Goal: Task Accomplishment & Management: Use online tool/utility

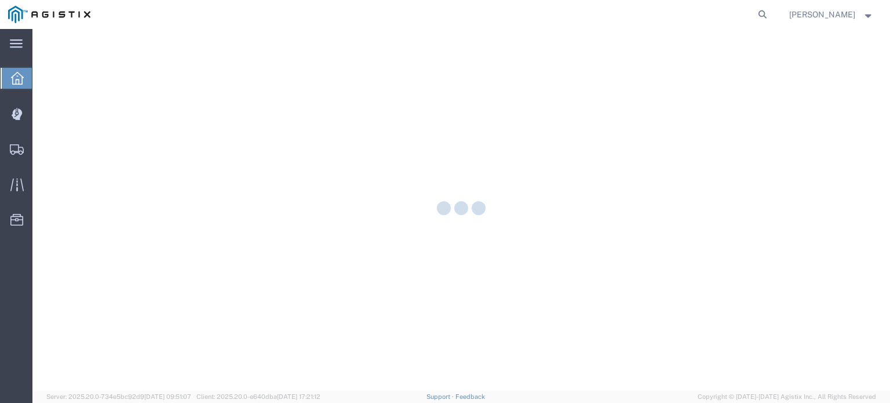
click at [46, 120] on div at bounding box center [461, 210] width 858 height 362
click at [28, 118] on div at bounding box center [17, 113] width 32 height 23
click at [76, 114] on div at bounding box center [461, 210] width 858 height 362
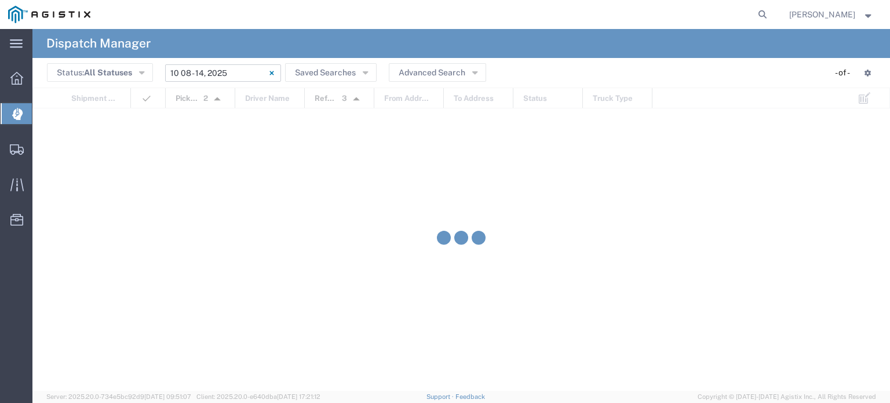
click at [241, 74] on input "[DATE] - [DATE]" at bounding box center [223, 72] width 116 height 17
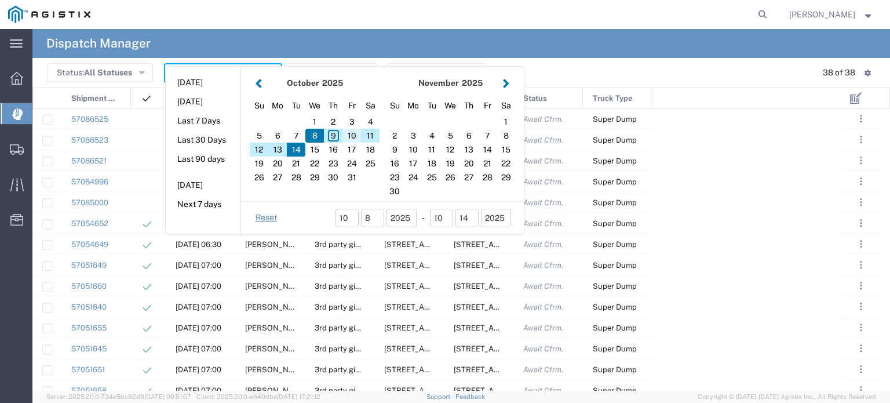
click at [350, 135] on div "10" at bounding box center [352, 136] width 19 height 14
type input "[DATE]"
type input "[DATE] - [DATE]"
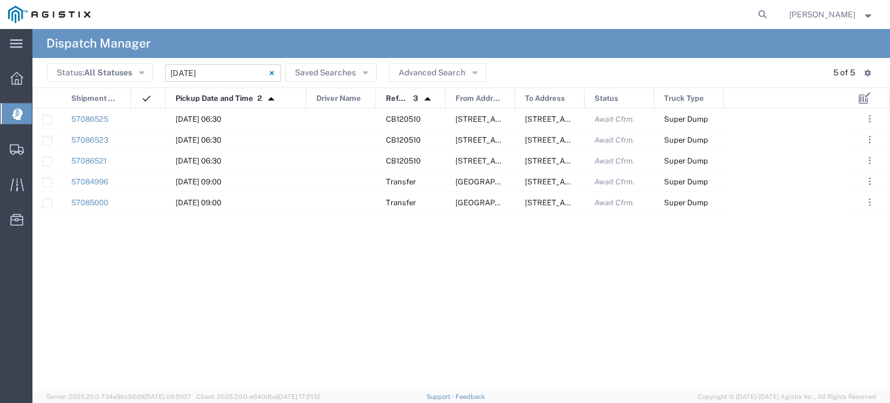
drag, startPoint x: 234, startPoint y: 93, endPoint x: 306, endPoint y: 94, distance: 71.9
click at [306, 94] on div at bounding box center [306, 98] width 5 height 21
click at [334, 114] on div at bounding box center [342, 118] width 70 height 20
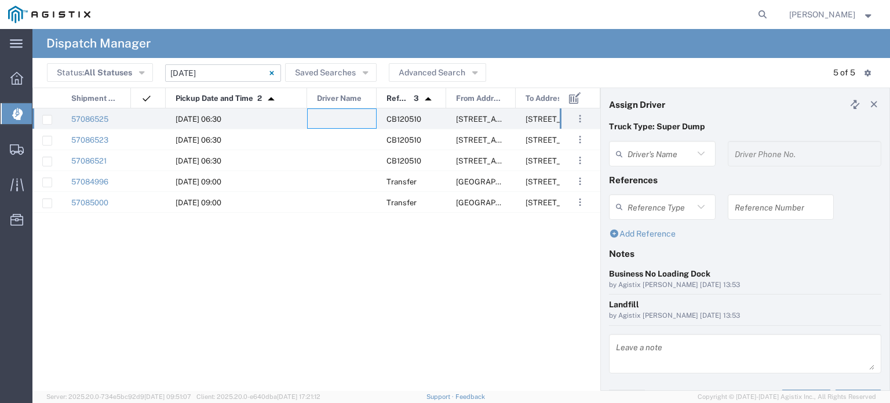
click at [661, 150] on agx-dispatcher-assign-widget "Driver's Name Driver Phone No." at bounding box center [745, 158] width 272 height 34
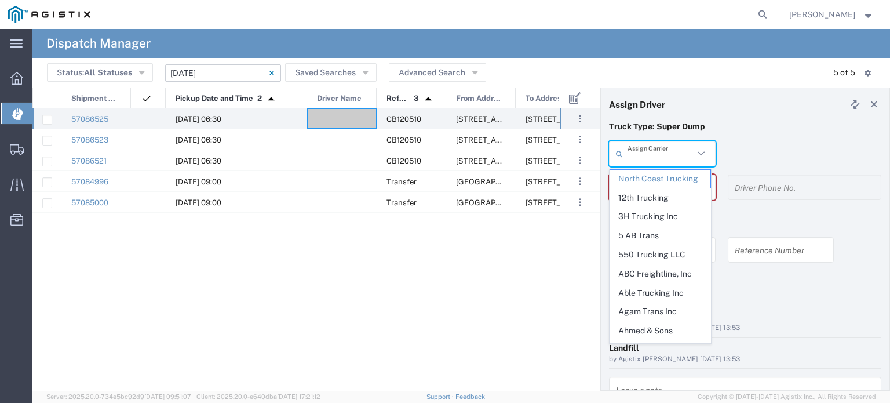
click at [660, 152] on input "text" at bounding box center [661, 154] width 66 height 20
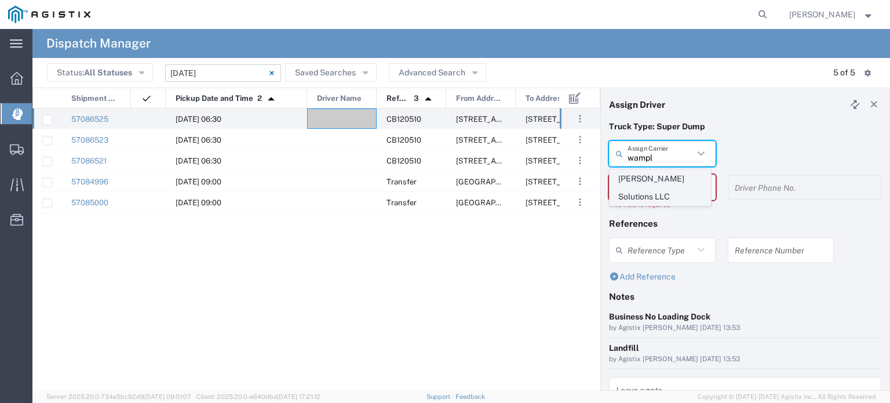
click at [694, 183] on span "[PERSON_NAME] Solutions LLC" at bounding box center [660, 188] width 100 height 36
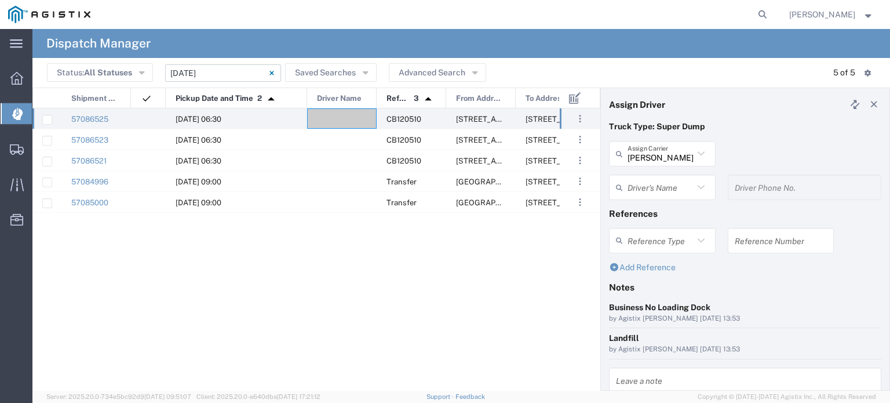
click at [685, 185] on input "text" at bounding box center [661, 187] width 66 height 20
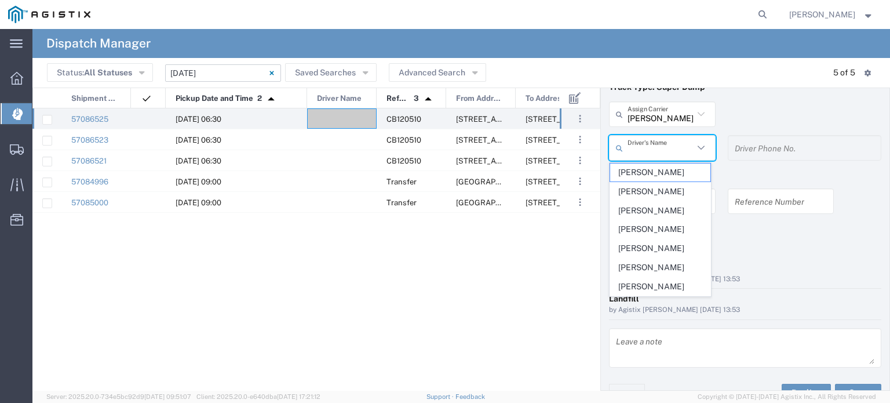
scroll to position [58, 0]
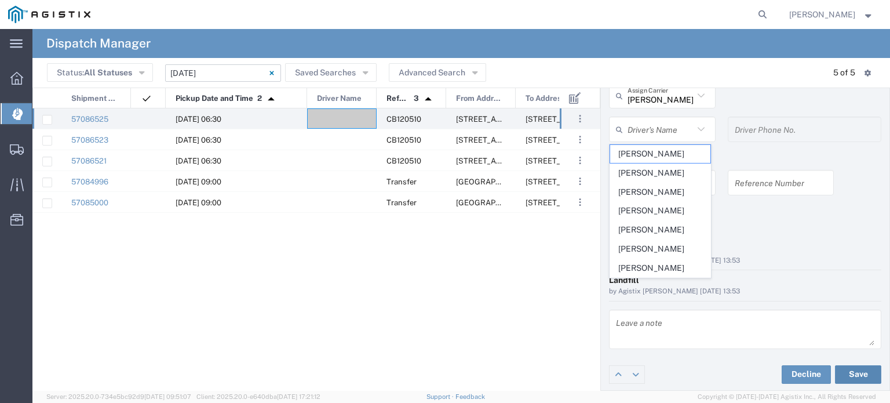
click at [856, 376] on button "Save" at bounding box center [858, 374] width 46 height 19
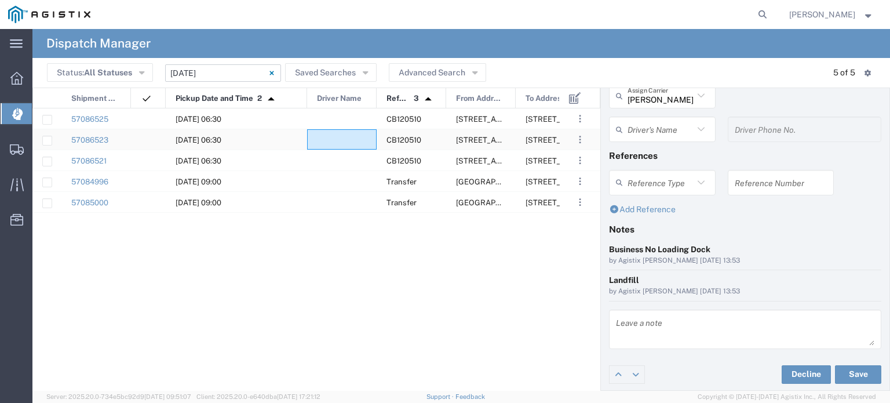
click at [350, 140] on div at bounding box center [342, 139] width 70 height 20
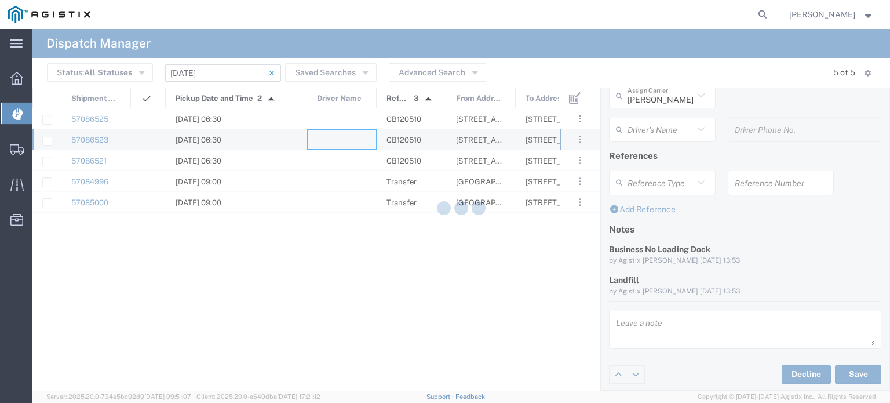
type input "North Coast Trucking"
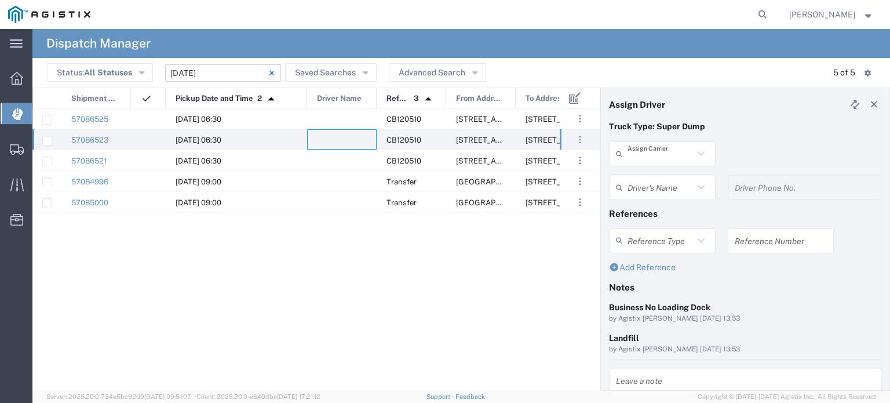
click at [679, 152] on input "text" at bounding box center [661, 154] width 66 height 20
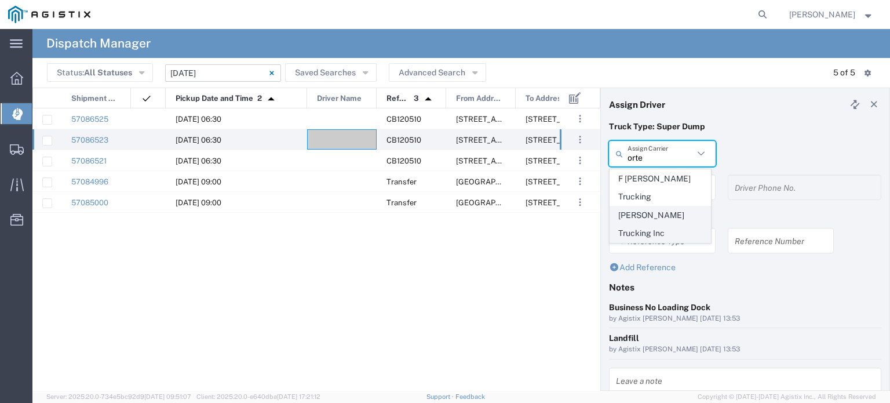
click at [687, 206] on span "[PERSON_NAME] Trucking Inc" at bounding box center [660, 224] width 100 height 36
type input "[PERSON_NAME] Trucking Inc"
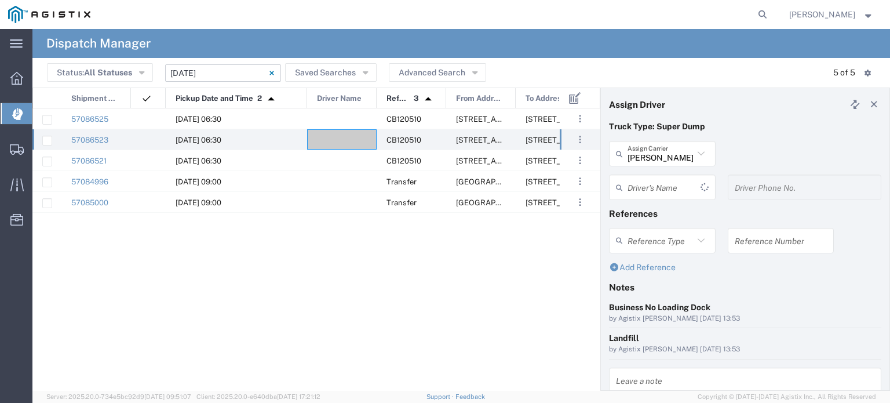
click at [674, 187] on input "text" at bounding box center [664, 187] width 73 height 20
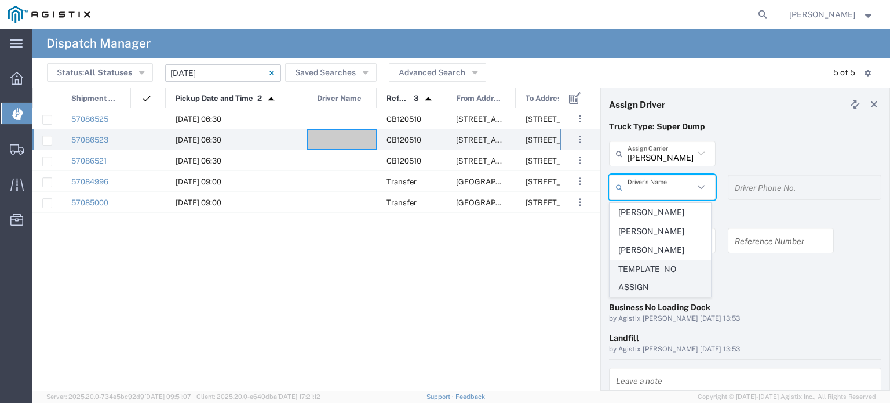
click at [684, 273] on span "TEMPLATE - NO ASSIGN" at bounding box center [660, 278] width 100 height 36
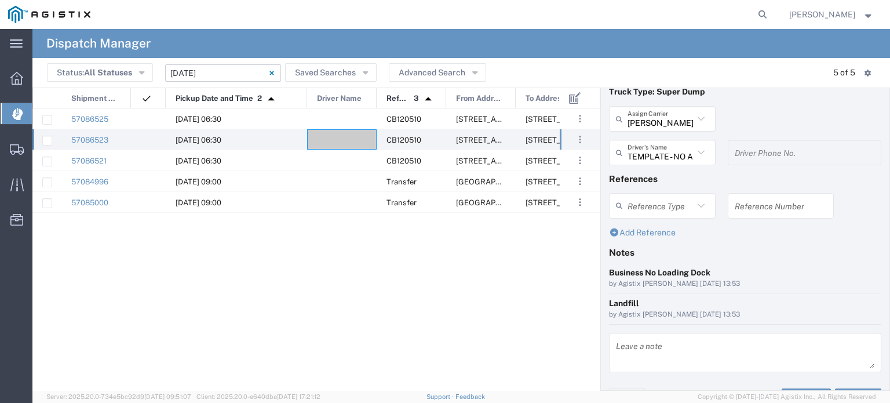
scroll to position [58, 0]
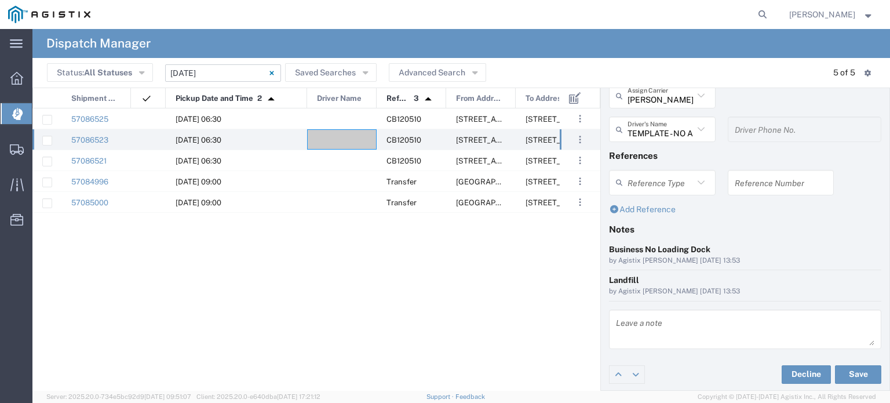
click at [846, 383] on div "Decline Save" at bounding box center [745, 374] width 289 height 35
click at [846, 375] on button "Save" at bounding box center [858, 374] width 46 height 19
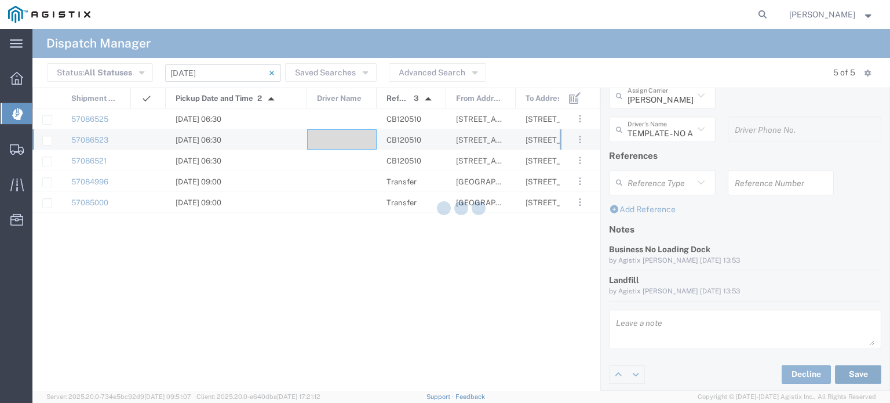
type input "TEMPLATE - NO ASSIGN"
type input "[PERSON_NAME] Trucking Inc"
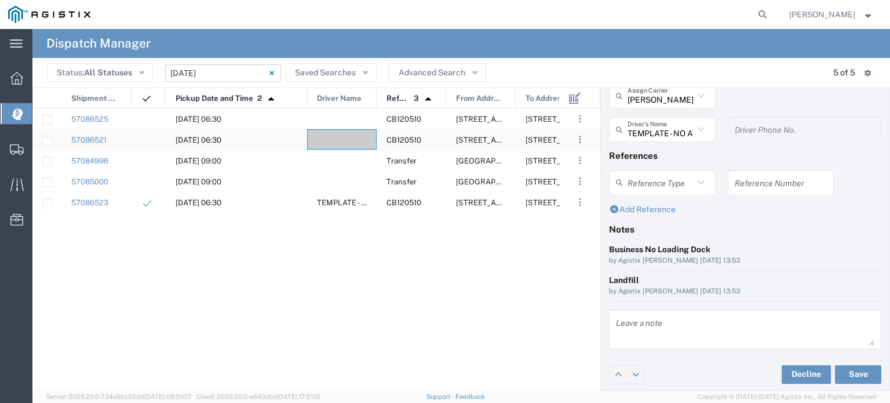
click at [352, 137] on div at bounding box center [342, 139] width 70 height 20
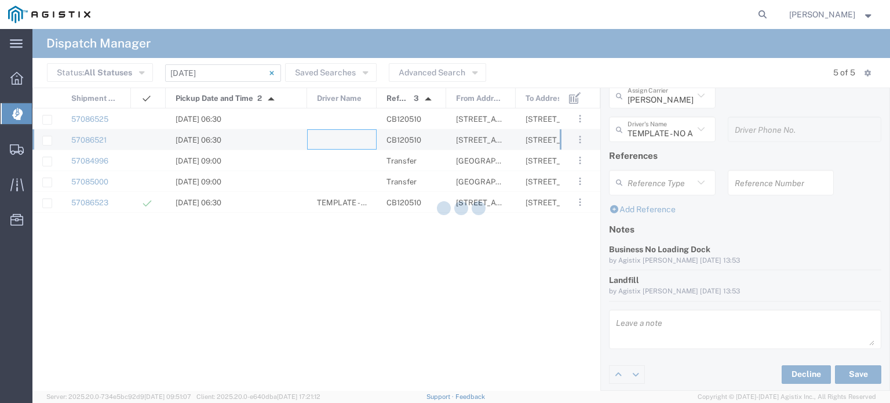
type input "North Coast Trucking"
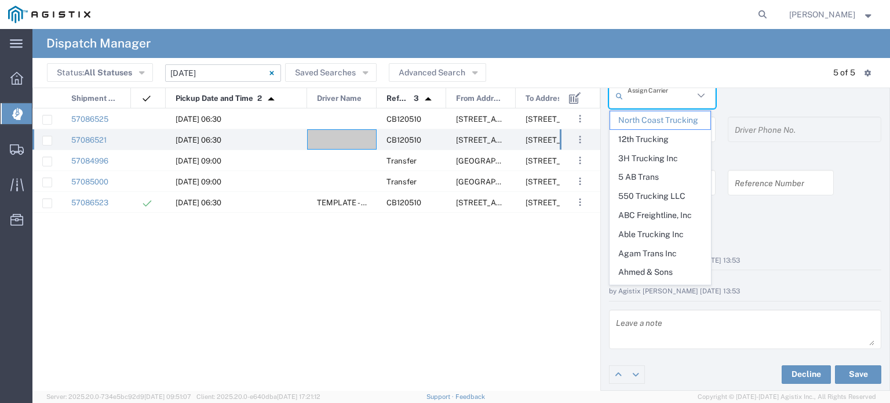
click at [646, 99] on input "text" at bounding box center [661, 96] width 66 height 20
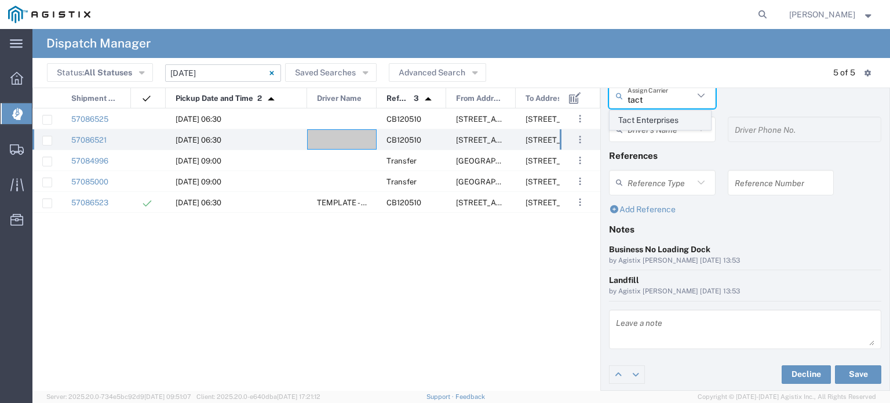
click at [638, 118] on span "Tact Enterprises" at bounding box center [660, 120] width 100 height 18
type input "Tact Enterprises"
click at [645, 132] on input "text" at bounding box center [664, 129] width 73 height 20
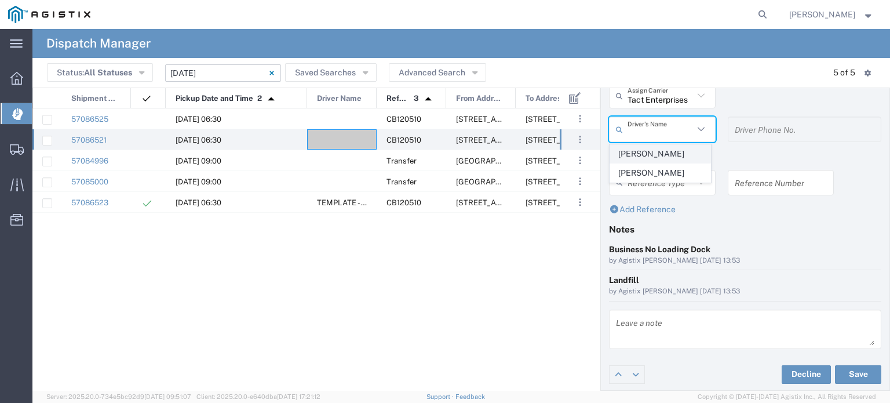
click at [645, 157] on span "[PERSON_NAME]" at bounding box center [660, 154] width 100 height 18
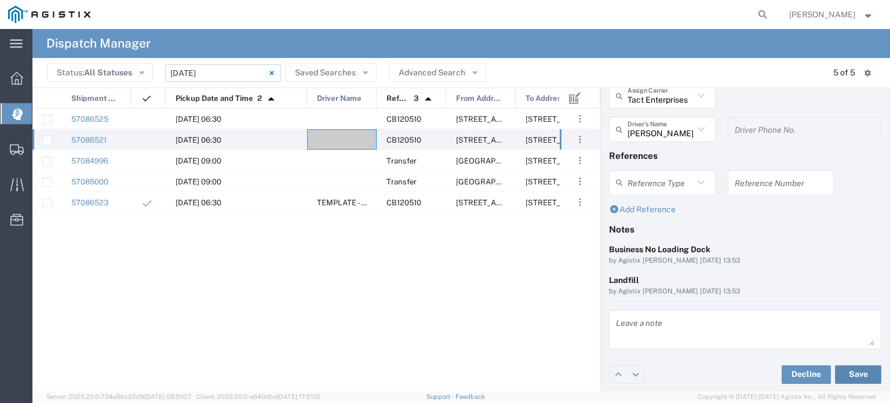
click at [844, 379] on button "Save" at bounding box center [858, 374] width 46 height 19
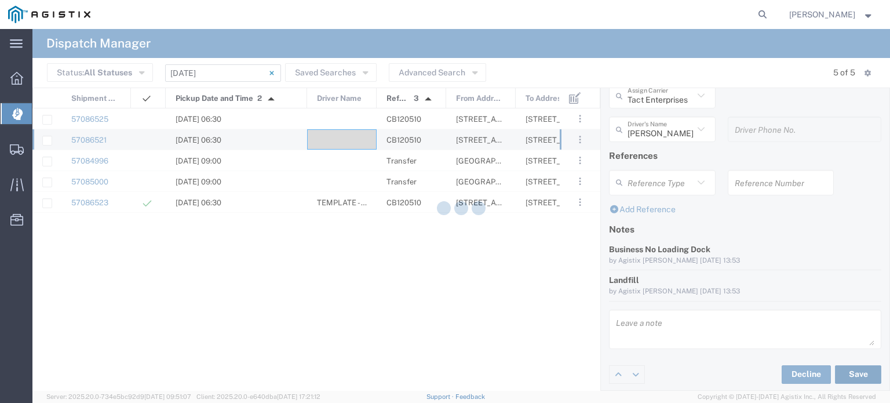
type input "[PERSON_NAME]"
type input "Tact Enterprises"
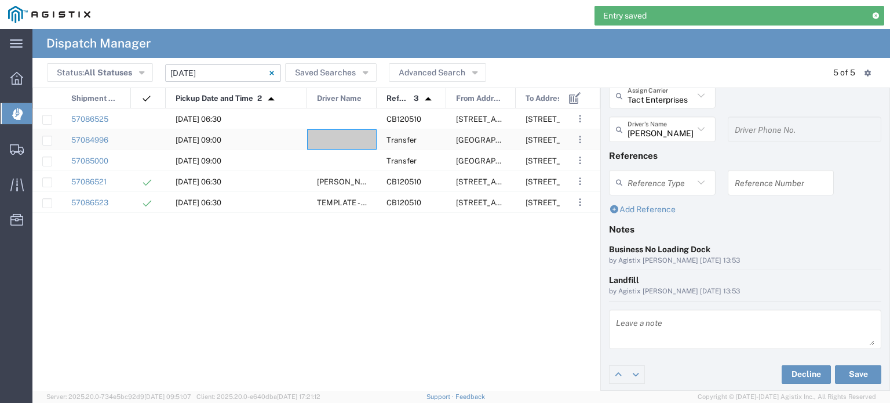
click at [349, 143] on div at bounding box center [342, 139] width 70 height 20
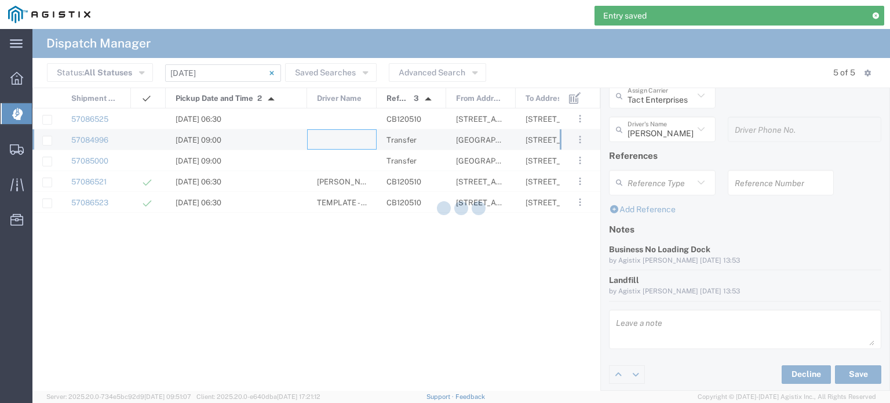
type input "North Coast Trucking"
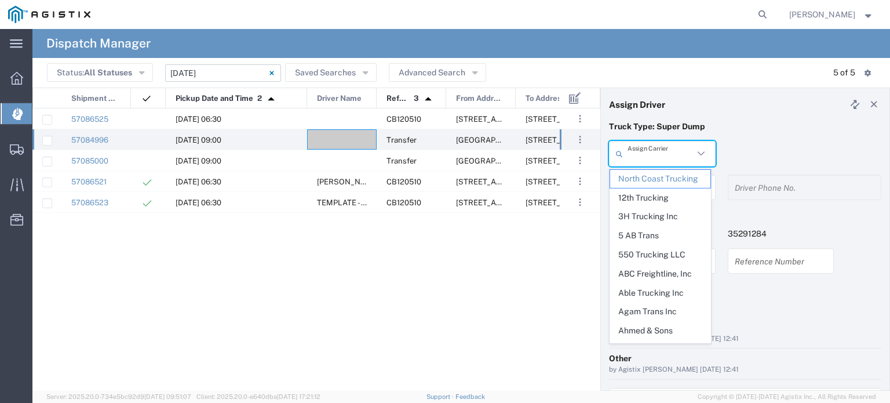
click at [663, 161] on input "text" at bounding box center [661, 154] width 66 height 20
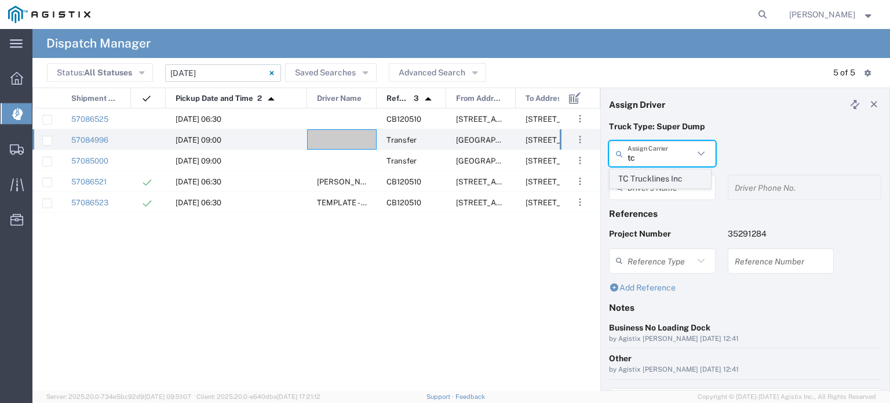
click at [673, 175] on span "TC Trucklines Inc" at bounding box center [660, 179] width 100 height 18
type input "TC Trucklines Inc"
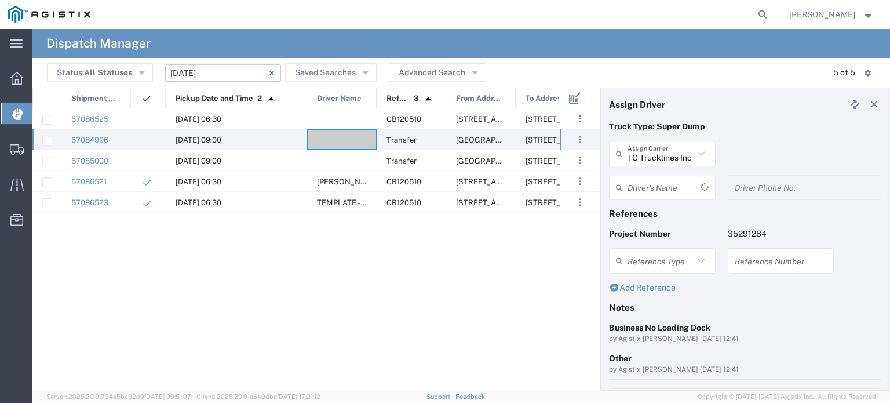
click at [664, 180] on input "text" at bounding box center [664, 187] width 73 height 20
click at [658, 209] on span "[PERSON_NAME]" at bounding box center [660, 212] width 100 height 18
type input "[PERSON_NAME]"
type input "5593756728"
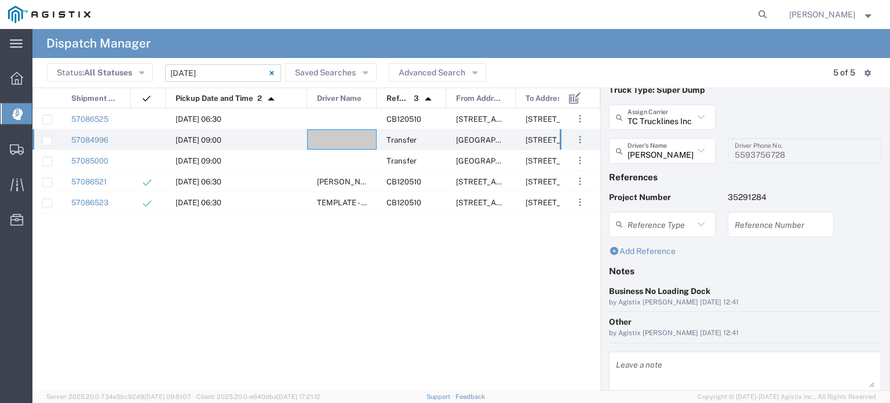
scroll to position [78, 0]
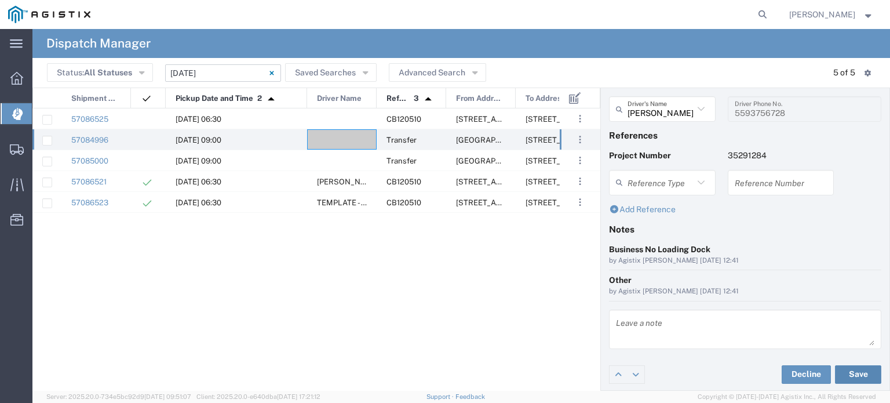
click at [853, 377] on button "Save" at bounding box center [858, 374] width 46 height 19
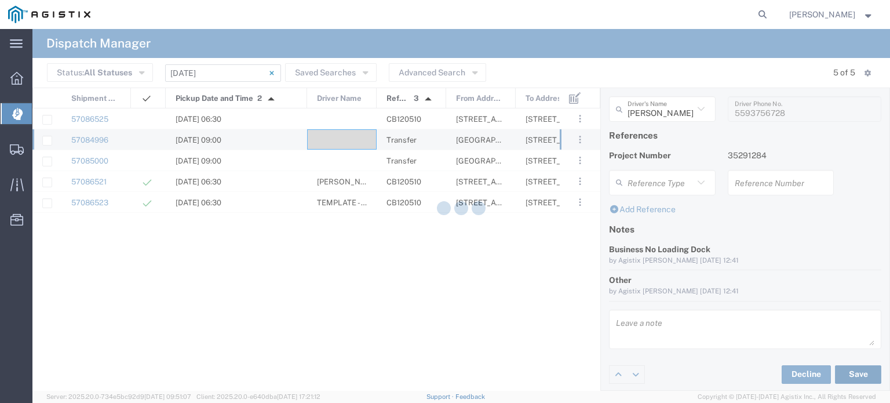
type input "[PERSON_NAME]"
type input "TC Trucklines Inc"
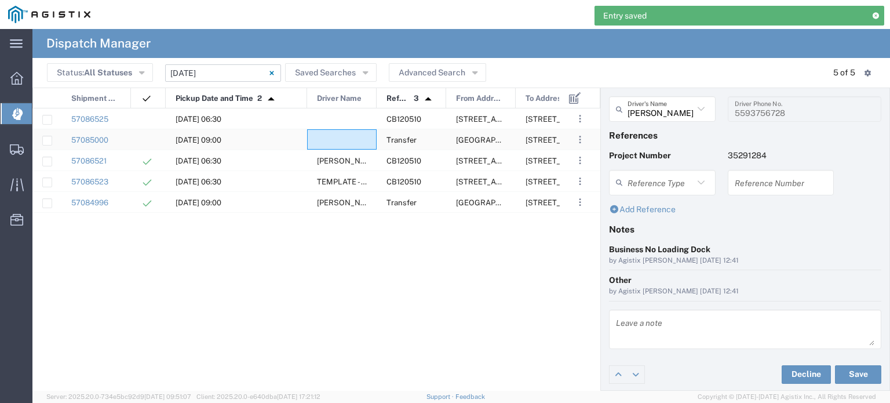
click at [350, 136] on div at bounding box center [342, 139] width 70 height 20
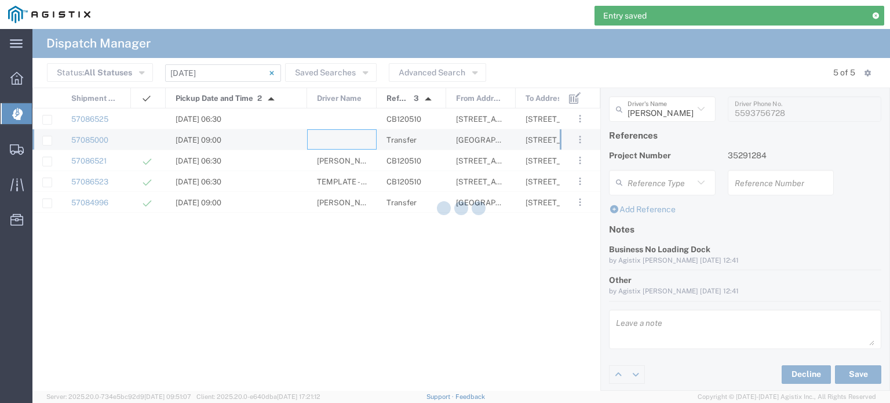
type input "North Coast Trucking"
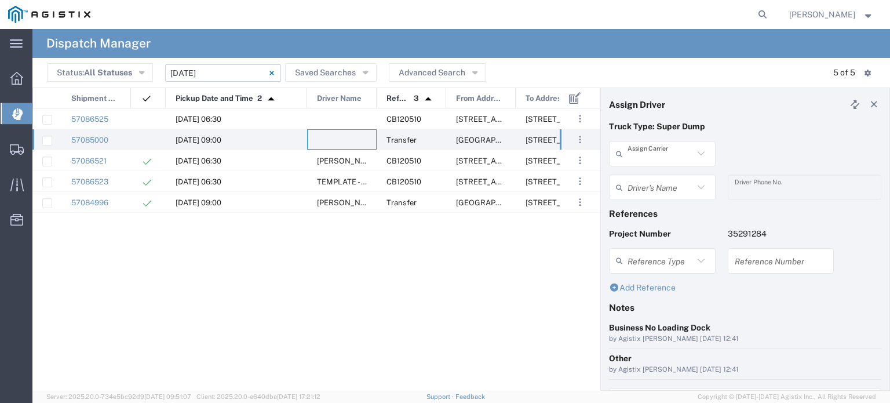
click at [659, 148] on input "text" at bounding box center [661, 154] width 66 height 20
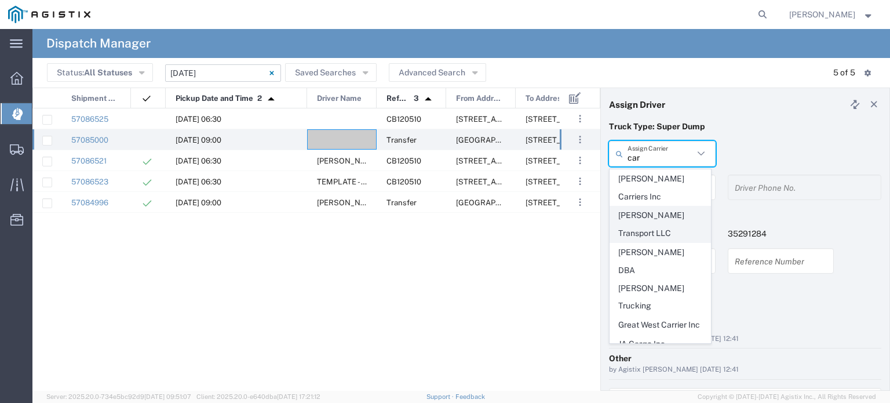
click at [665, 206] on span "[PERSON_NAME] Transport LLC" at bounding box center [660, 224] width 100 height 36
type input "[PERSON_NAME] Transport LLC"
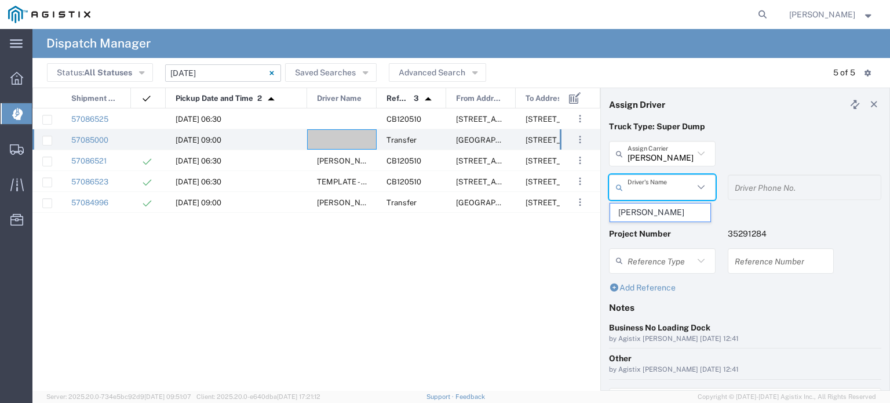
click at [666, 195] on input "text" at bounding box center [661, 187] width 66 height 20
click at [680, 213] on span "[PERSON_NAME]" at bounding box center [660, 212] width 100 height 18
type input "[PERSON_NAME]"
type input "6619785339"
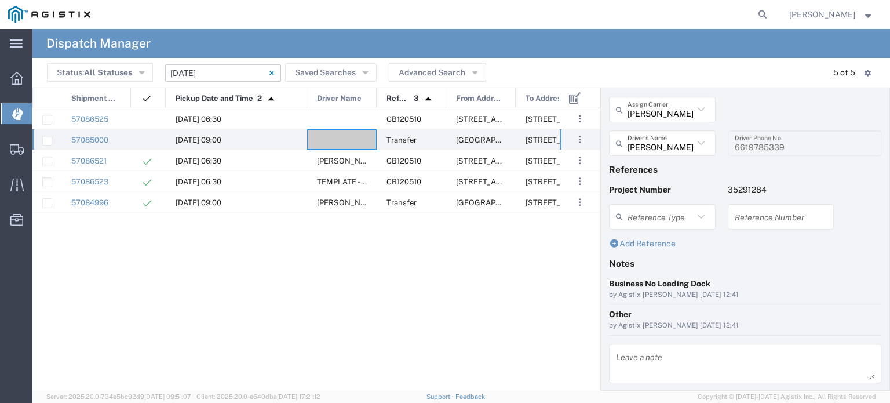
scroll to position [78, 0]
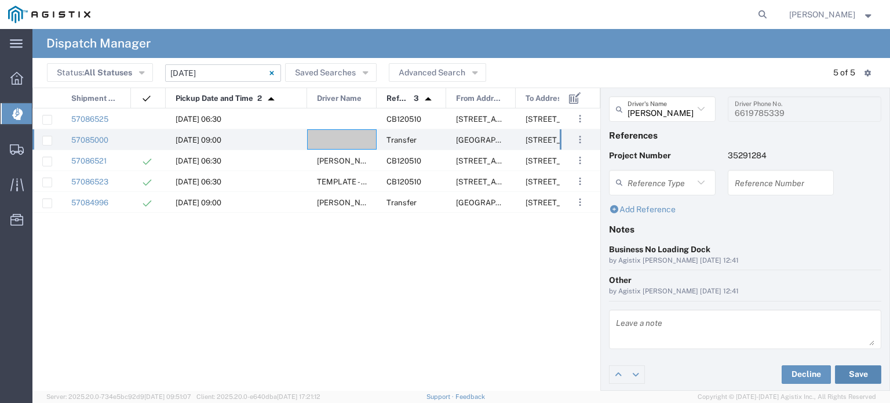
click at [855, 373] on button "Save" at bounding box center [858, 374] width 46 height 19
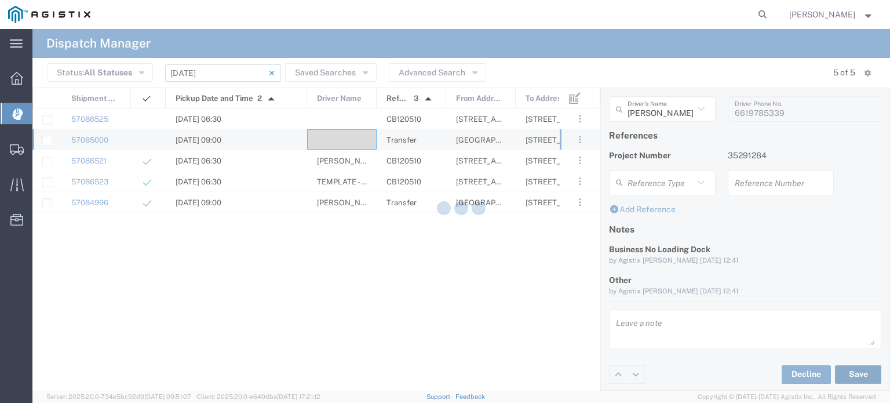
type input "[PERSON_NAME]"
type input "[PERSON_NAME] Transport LLC"
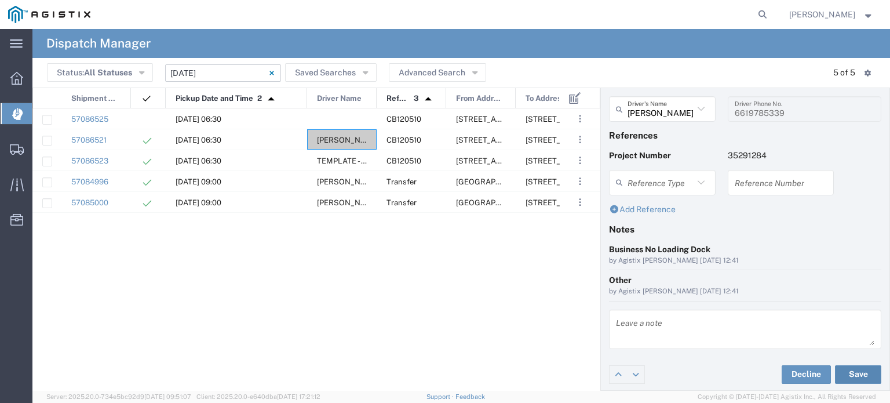
scroll to position [0, 0]
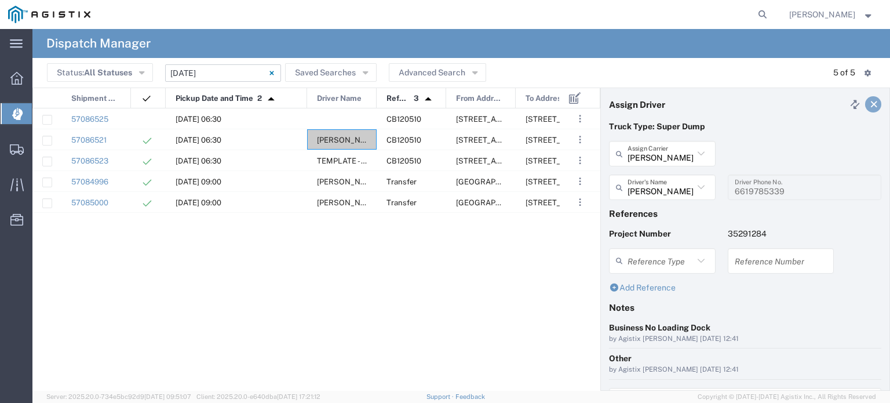
click at [869, 106] on icon at bounding box center [874, 104] width 10 height 8
